Goal: Transaction & Acquisition: Purchase product/service

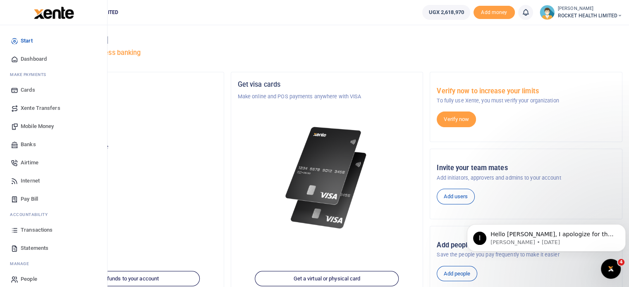
click at [46, 230] on span "Transactions" at bounding box center [37, 230] width 32 height 8
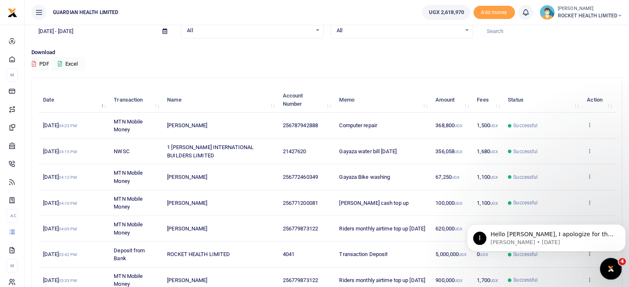
click at [615, 268] on icon "Open Intercom Messenger" at bounding box center [610, 268] width 14 height 14
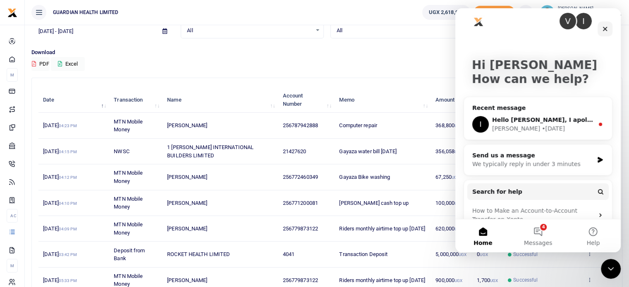
scroll to position [24, 0]
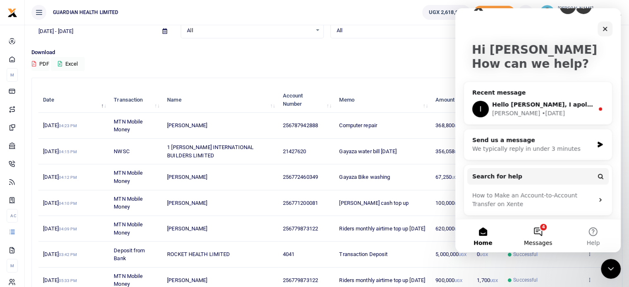
click at [539, 226] on button "4 Messages" at bounding box center [537, 236] width 55 height 33
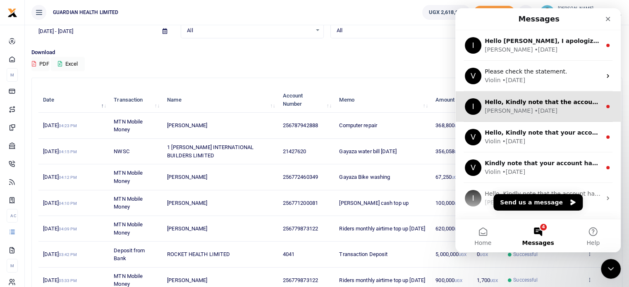
click at [543, 115] on div "I Hello, Kindly note that the account was credited Ibrahim • 3w ago" at bounding box center [537, 106] width 165 height 31
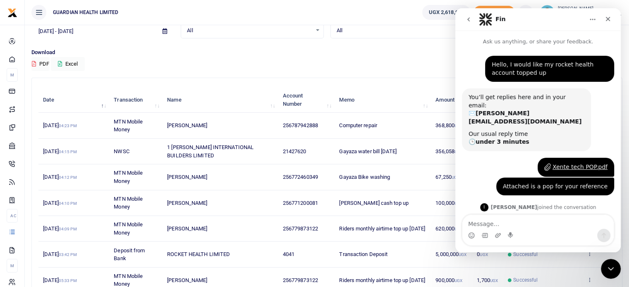
scroll to position [25, 0]
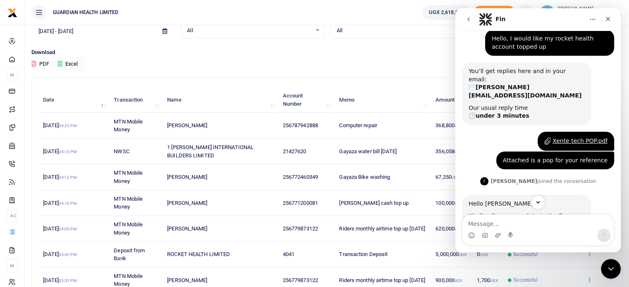
click at [467, 19] on icon "go back" at bounding box center [468, 19] width 7 height 7
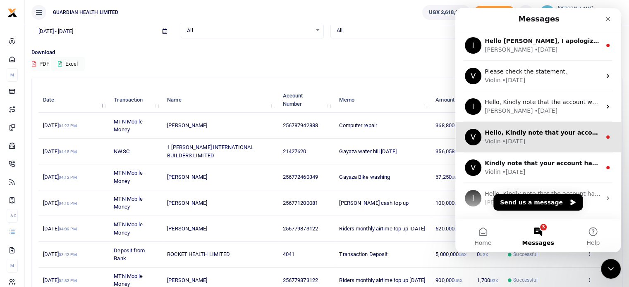
click at [546, 141] on div "Violin • 4w ago" at bounding box center [543, 141] width 117 height 9
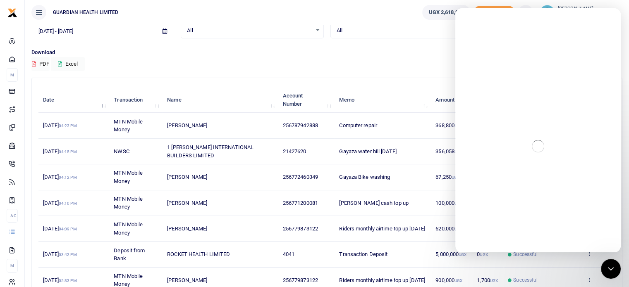
scroll to position [25, 0]
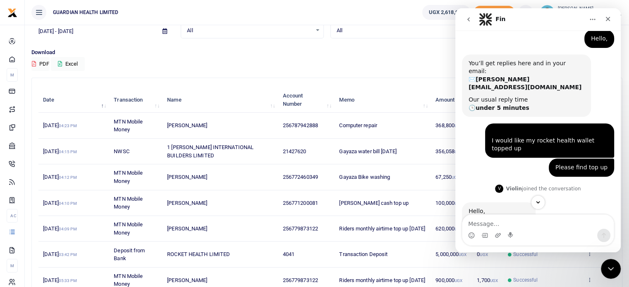
click at [466, 24] on button "go back" at bounding box center [469, 20] width 16 height 16
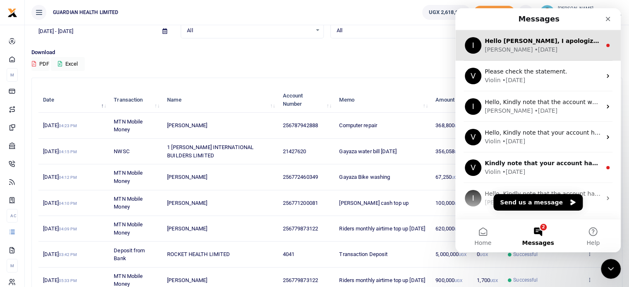
click at [534, 52] on div "• 5d ago" at bounding box center [545, 49] width 23 height 9
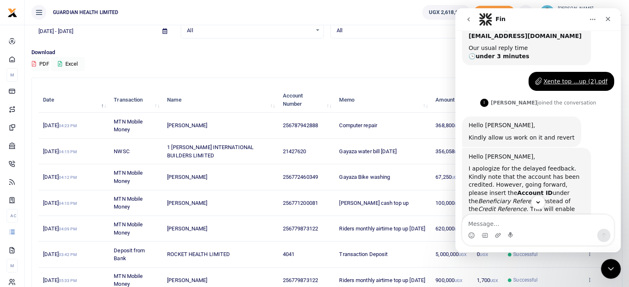
scroll to position [106, 0]
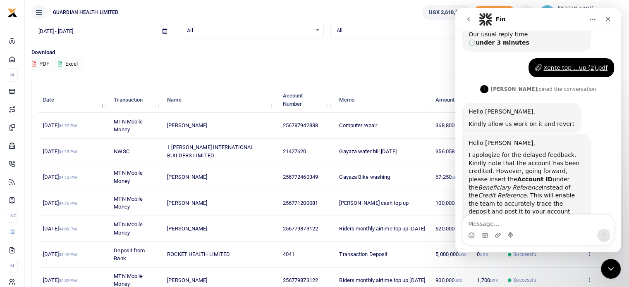
click at [469, 16] on icon "go back" at bounding box center [468, 19] width 7 height 7
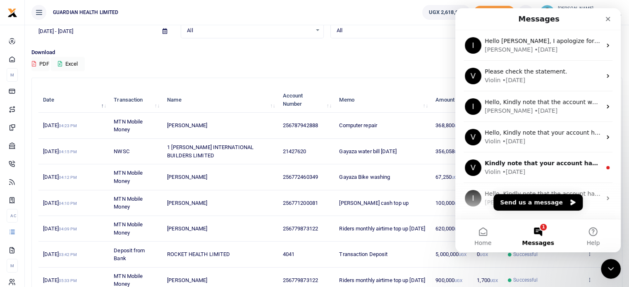
scroll to position [0, 0]
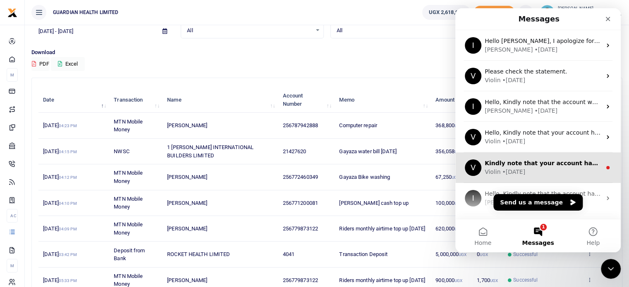
click at [559, 172] on div "Violin • 6w ago" at bounding box center [543, 172] width 117 height 9
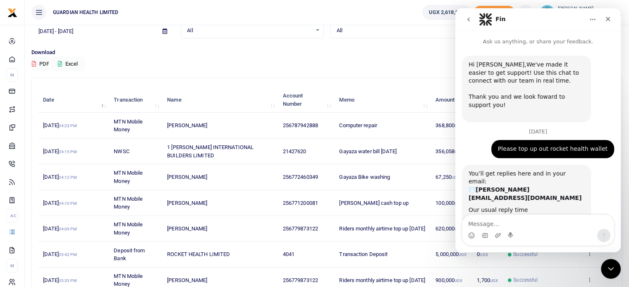
scroll to position [25, 0]
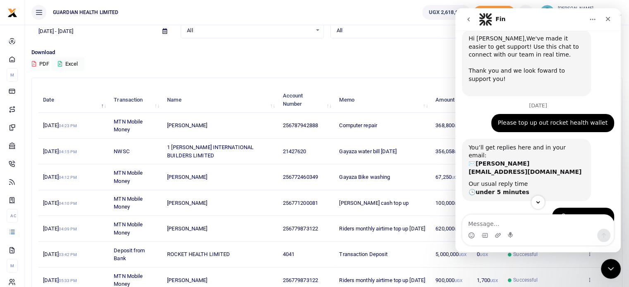
click at [469, 22] on icon "go back" at bounding box center [468, 19] width 7 height 7
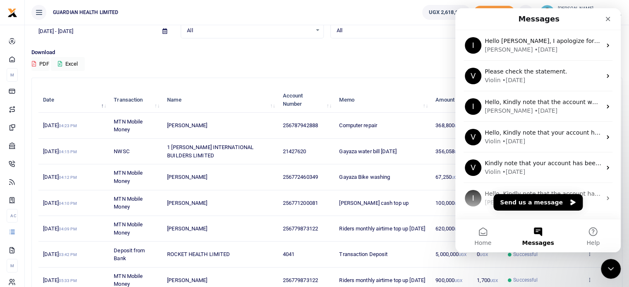
click at [395, 71] on div "Transactions Period 08/12/2025 - 09/10/2025 Transaction All Select an option...…" at bounding box center [327, 179] width 598 height 392
click at [608, 22] on div "Close" at bounding box center [607, 19] width 15 height 15
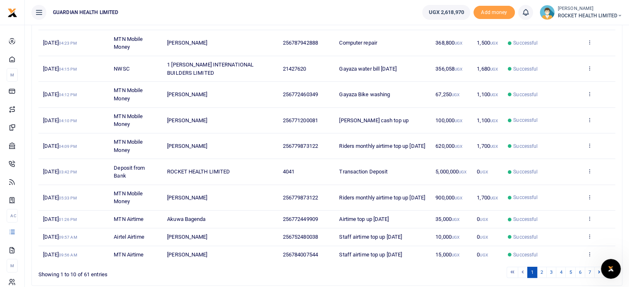
scroll to position [156, 0]
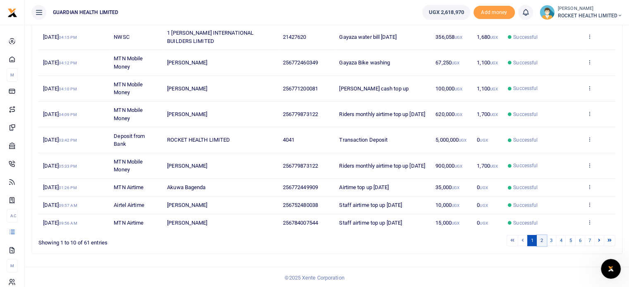
click at [543, 238] on link "2" at bounding box center [542, 240] width 10 height 11
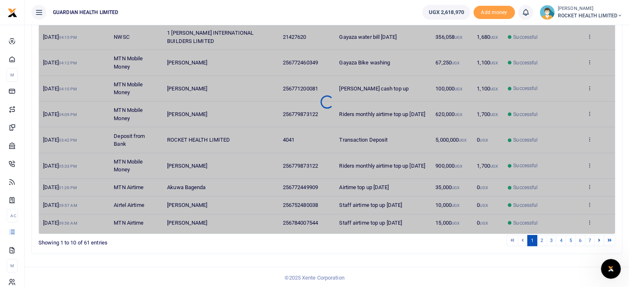
scroll to position [99, 0]
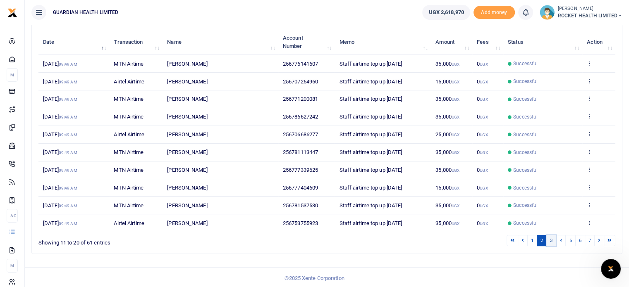
click at [555, 238] on link "3" at bounding box center [551, 240] width 10 height 11
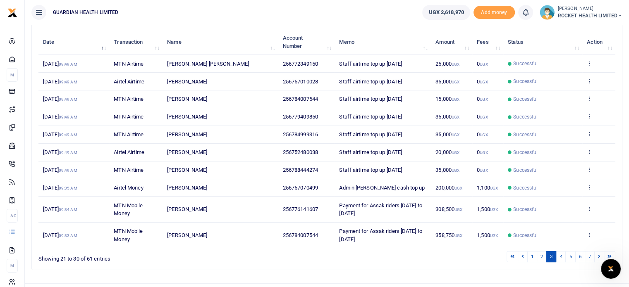
click at [586, 208] on td "View details Send again" at bounding box center [598, 210] width 33 height 26
click at [593, 208] on td "View details Send again" at bounding box center [598, 210] width 33 height 26
click at [590, 208] on icon at bounding box center [589, 209] width 5 height 6
click at [474, 238] on td "1,500 UGX" at bounding box center [487, 235] width 31 height 25
click at [591, 233] on icon at bounding box center [589, 235] width 5 height 6
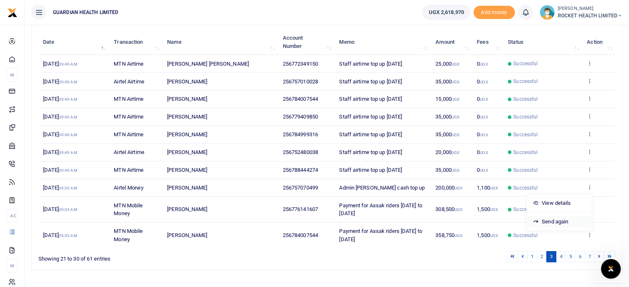
click at [559, 222] on link "Send again" at bounding box center [558, 222] width 65 height 12
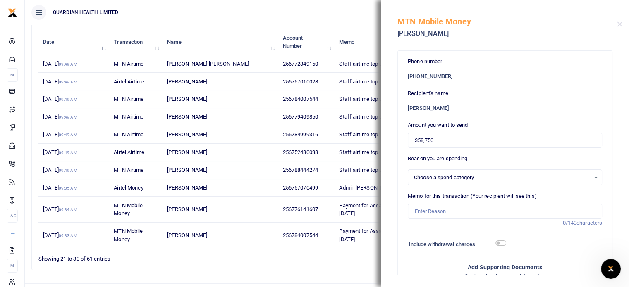
select select "5436"
click at [440, 141] on input "358,750" at bounding box center [505, 141] width 194 height 16
type input "350,000"
click at [422, 215] on input "Memo for this transaction (Your recipient will see this)" at bounding box center [505, 212] width 194 height 16
drag, startPoint x: 546, startPoint y: 210, endPoint x: 294, endPoint y: 208, distance: 251.9
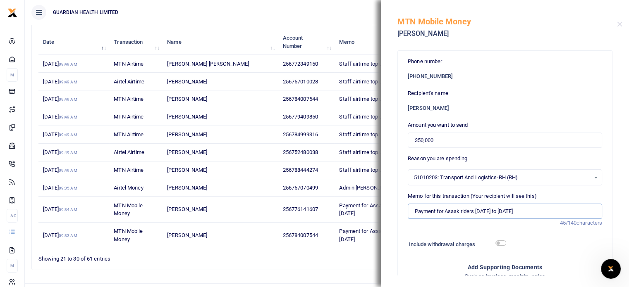
click at [297, 208] on div "Transactions Period 08/12/2025 - 09/10/2025 Transaction All Select an option...…" at bounding box center [314, 103] width 629 height 404
type input "Payment for Asaak riders [DATE] to [DATE]"
click at [501, 243] on input "checkbox" at bounding box center [500, 243] width 11 height 5
checkbox input "true"
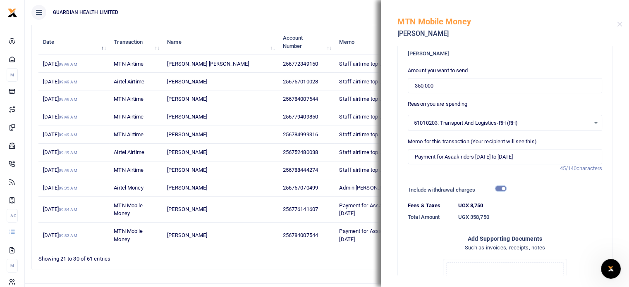
scroll to position [165, 0]
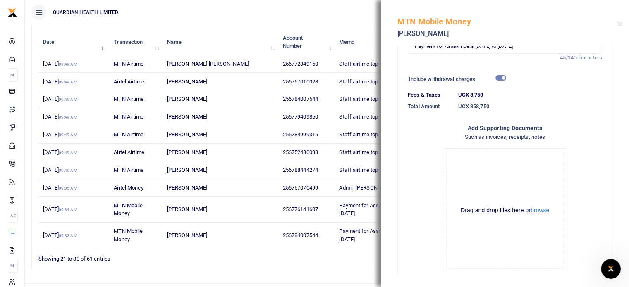
click at [531, 211] on button "browse" at bounding box center [540, 211] width 19 height 6
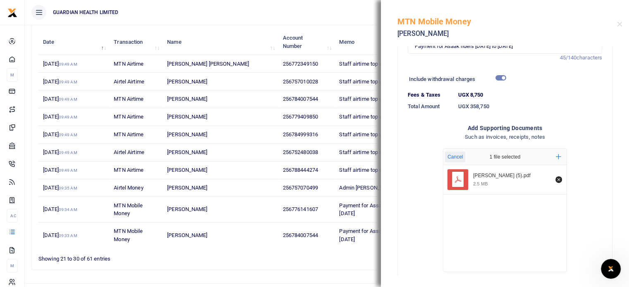
scroll to position [208, 0]
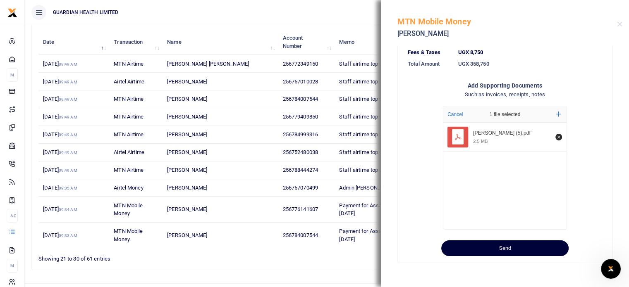
click at [510, 250] on button "Send" at bounding box center [504, 249] width 127 height 16
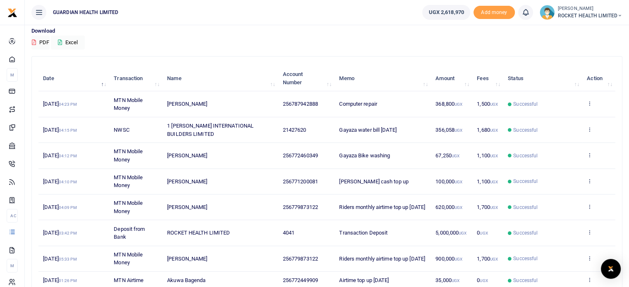
scroll to position [156, 0]
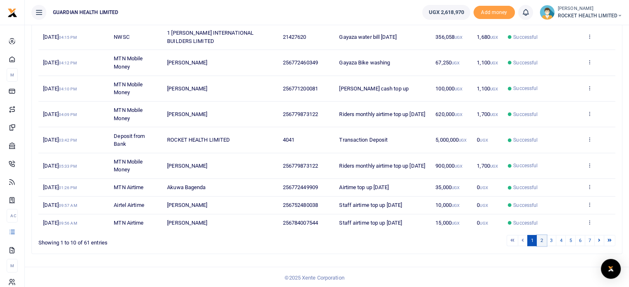
click at [541, 241] on link "2" at bounding box center [542, 240] width 10 height 11
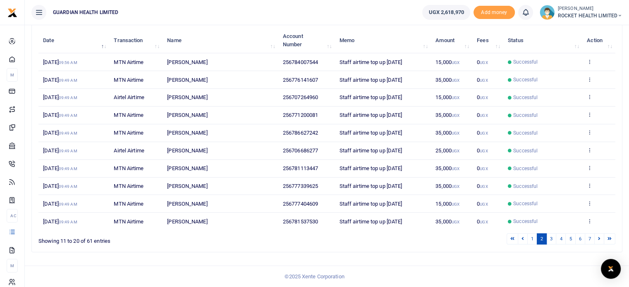
scroll to position [99, 0]
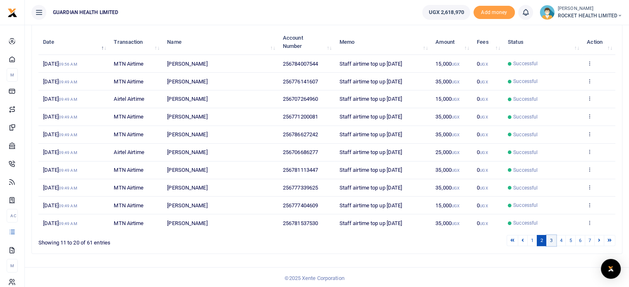
click at [554, 238] on link "3" at bounding box center [551, 240] width 10 height 11
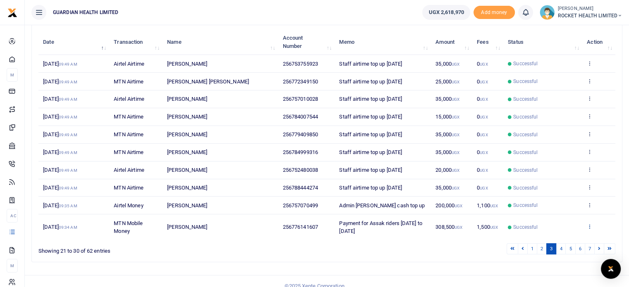
click at [591, 224] on icon at bounding box center [589, 227] width 5 height 6
click at [561, 194] on link "View details" at bounding box center [558, 196] width 65 height 12
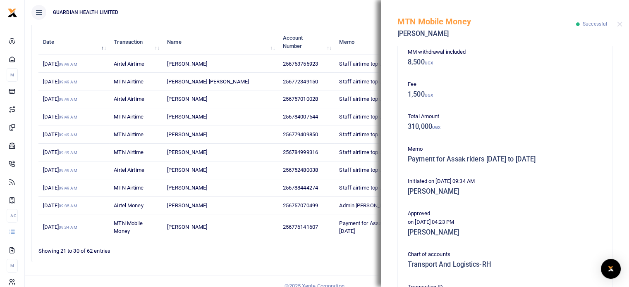
scroll to position [124, 0]
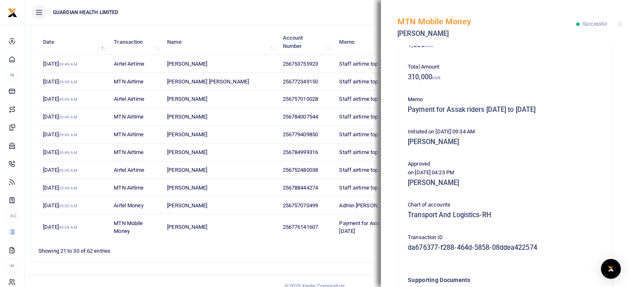
click at [301, 251] on ul "1 2 3 4 5 6 7" at bounding box center [448, 249] width 333 height 11
click at [617, 23] on button "Close" at bounding box center [619, 24] width 5 height 5
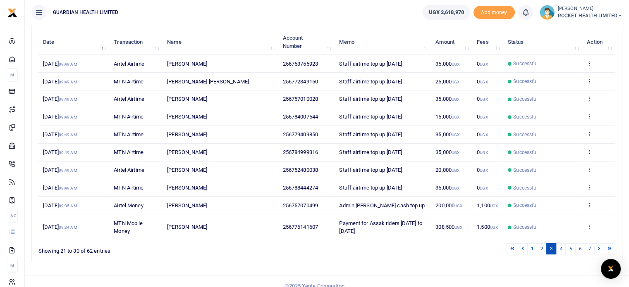
click at [589, 228] on icon at bounding box center [589, 227] width 5 height 6
click at [559, 215] on link "Send again" at bounding box center [558, 214] width 65 height 12
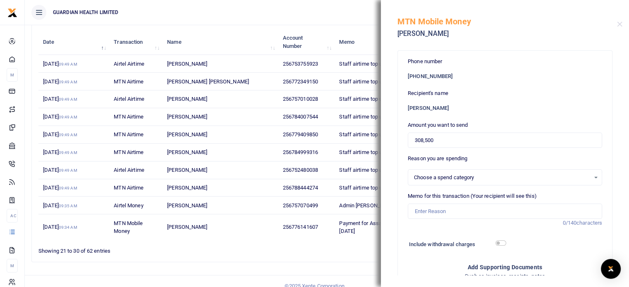
select select "5436"
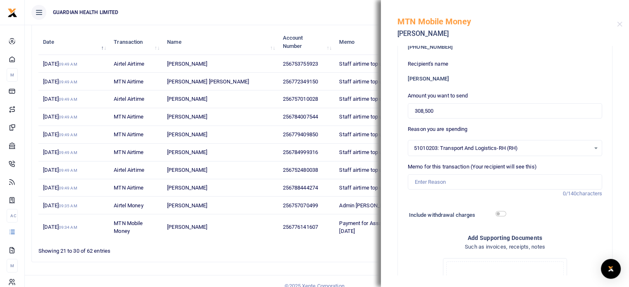
scroll to position [17, 0]
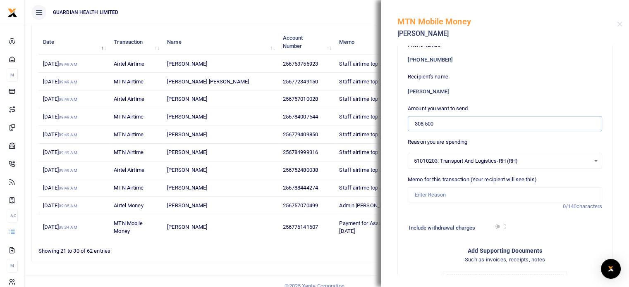
click at [440, 125] on input "308,500" at bounding box center [505, 124] width 194 height 16
type input "300,000"
click at [500, 226] on input "checkbox" at bounding box center [500, 226] width 11 height 5
checkbox input "true"
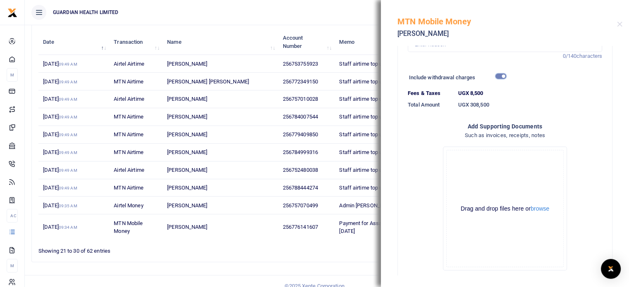
scroll to position [208, 0]
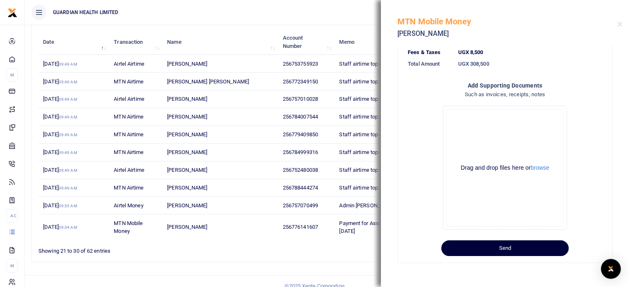
click at [506, 244] on button "Send" at bounding box center [504, 249] width 127 height 16
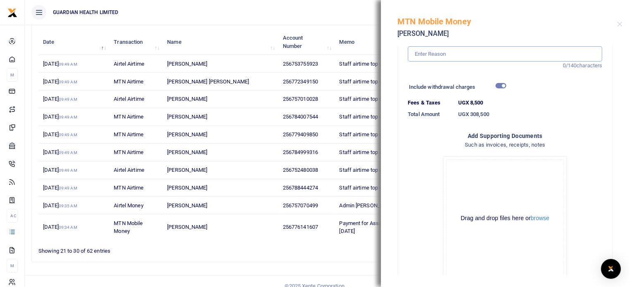
click at [420, 47] on input "Memo for this transaction (Your recipient will see this)" at bounding box center [505, 54] width 194 height 16
paste input "Payment for Asaak riders [DATE] to [DATE]"
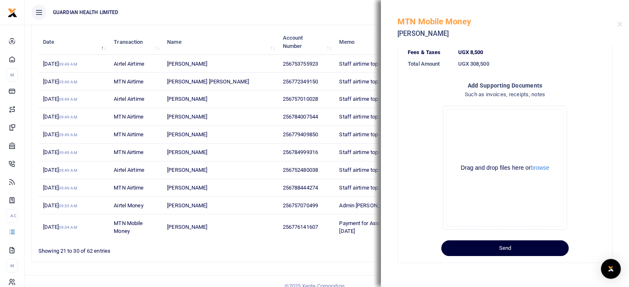
type input "Payment for Asaak riders [DATE] to [DATE]"
click at [496, 247] on button "Send" at bounding box center [504, 249] width 127 height 16
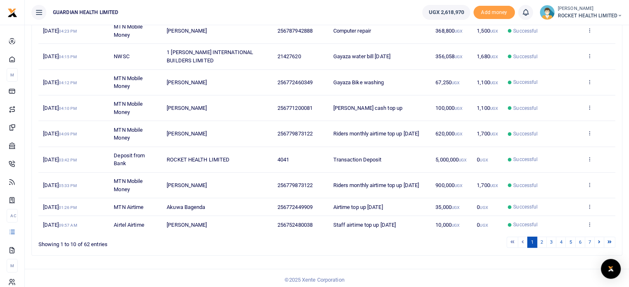
scroll to position [164, 0]
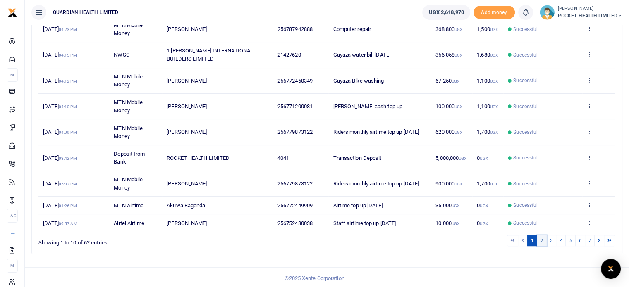
click at [544, 238] on link "2" at bounding box center [542, 240] width 10 height 11
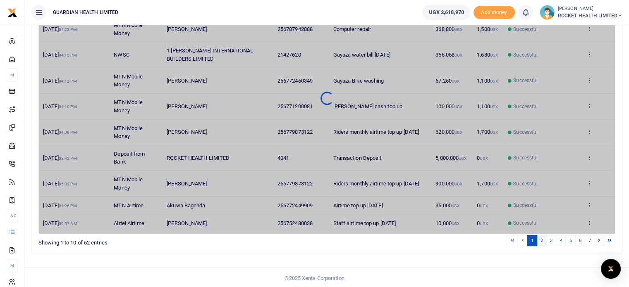
scroll to position [99, 0]
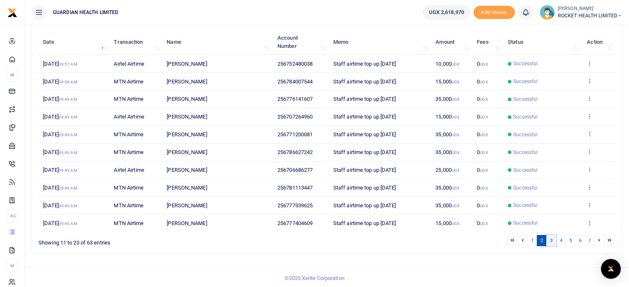
click at [549, 240] on link "3" at bounding box center [551, 240] width 10 height 11
click at [561, 236] on link "4" at bounding box center [561, 240] width 10 height 11
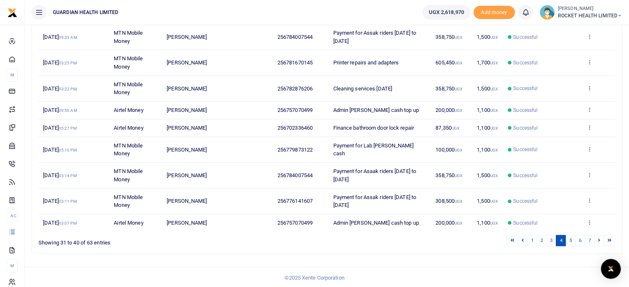
scroll to position [73, 0]
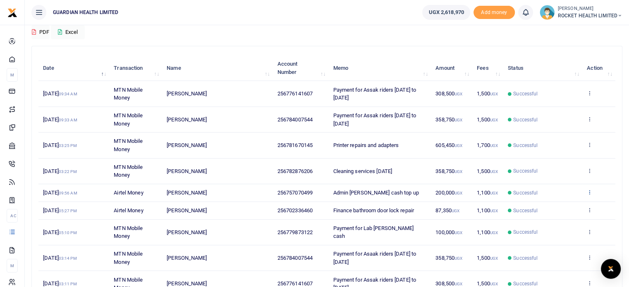
click at [590, 191] on icon at bounding box center [589, 192] width 5 height 6
click at [560, 222] on link "Send again" at bounding box center [558, 225] width 65 height 12
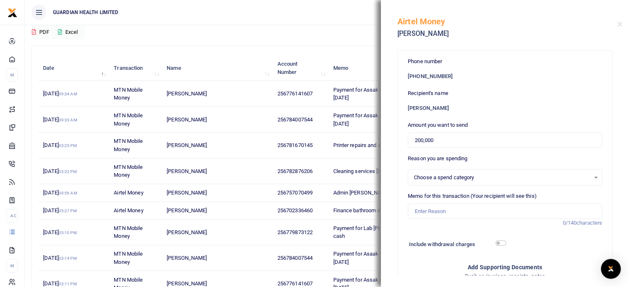
select select "5406"
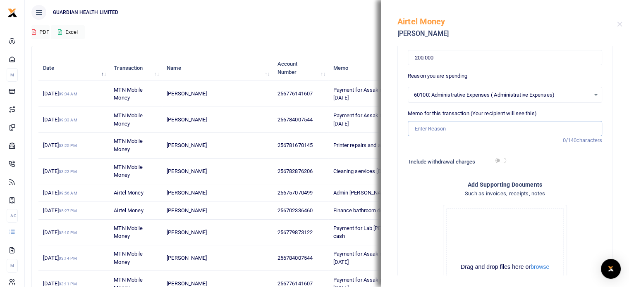
click at [431, 130] on input "Memo for this transaction (Your recipient will see this)" at bounding box center [505, 129] width 194 height 16
type input "Admin [PERSON_NAME] cash top up"
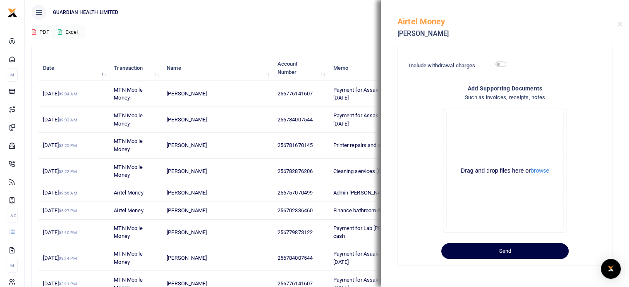
scroll to position [182, 0]
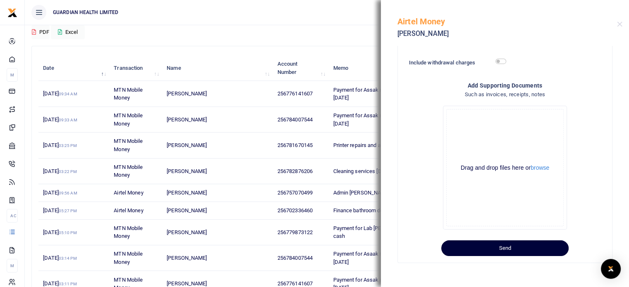
click at [496, 251] on button "Send" at bounding box center [504, 249] width 127 height 16
